Goal: Task Accomplishment & Management: Manage account settings

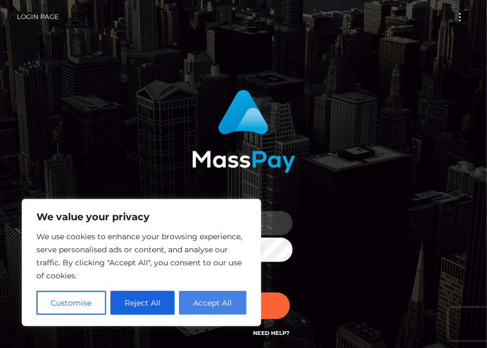
type input "[EMAIL_ADDRESS][DOMAIN_NAME]"
click at [214, 313] on button "Accept All" at bounding box center [212, 303] width 67 height 24
checkbox input "true"
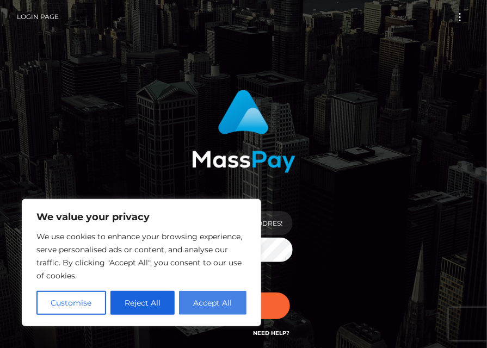
checkbox input "true"
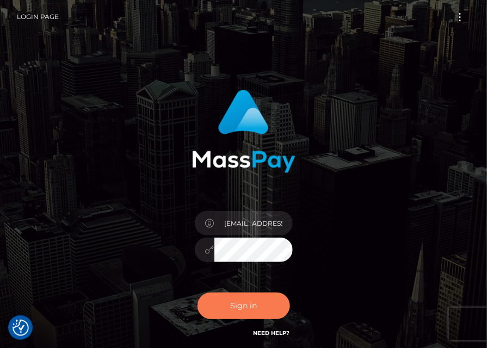
click at [245, 312] on button "Sign in" at bounding box center [243, 306] width 92 height 27
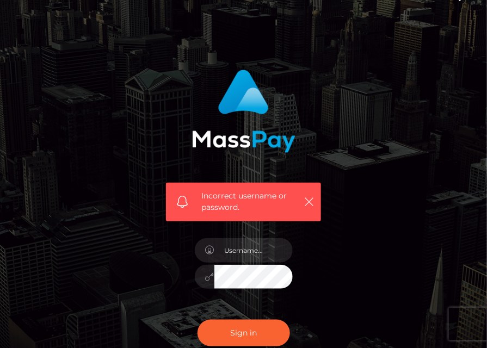
scroll to position [139, 0]
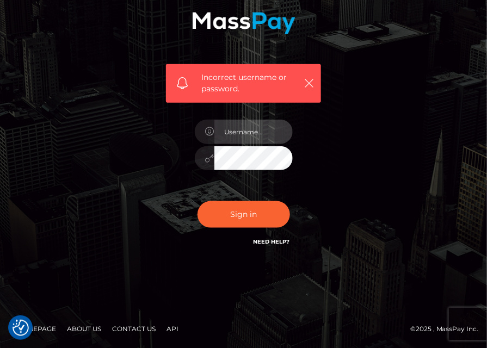
type input "[EMAIL_ADDRESS][DOMAIN_NAME]"
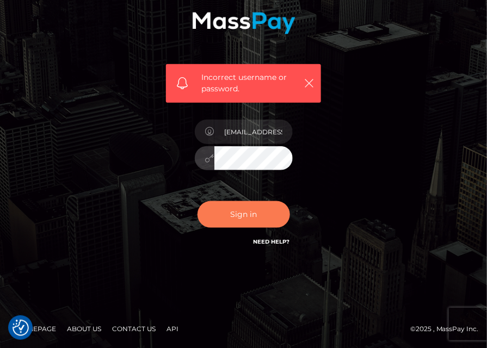
click at [228, 218] on button "Sign in" at bounding box center [243, 214] width 92 height 27
